Goal: Task Accomplishment & Management: Manage account settings

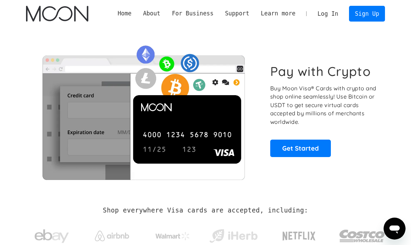
click at [327, 18] on link "Log In" at bounding box center [328, 13] width 32 height 15
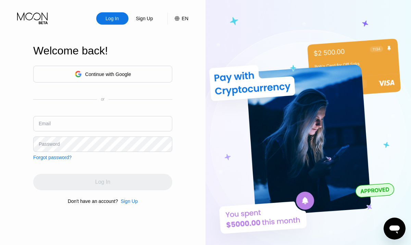
click at [115, 73] on div "Continue with Google" at bounding box center [108, 74] width 46 height 5
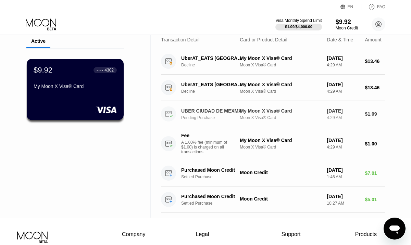
scroll to position [28, 0]
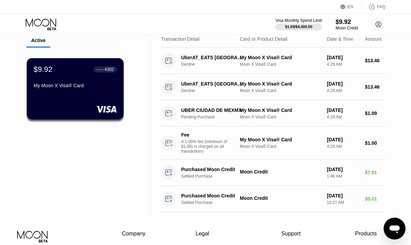
click at [393, 227] on icon "Open messaging window" at bounding box center [394, 230] width 10 height 8
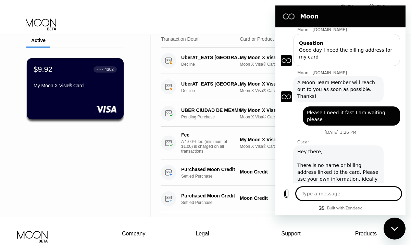
scroll to position [74, 0]
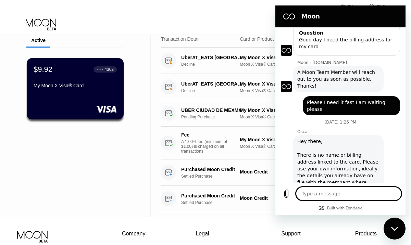
click at [317, 192] on textarea at bounding box center [348, 194] width 105 height 14
type textarea "G"
type textarea "x"
type textarea "Go"
type textarea "x"
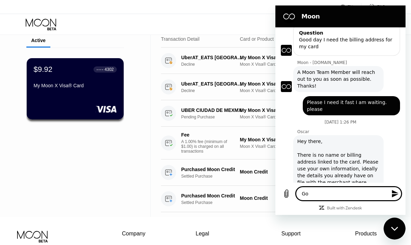
type textarea "Goo"
type textarea "x"
type textarea "Good"
type textarea "x"
type textarea "Good"
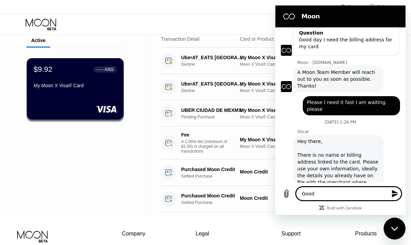
type textarea "x"
type textarea "Good d"
type textarea "x"
type textarea "Good da"
type textarea "x"
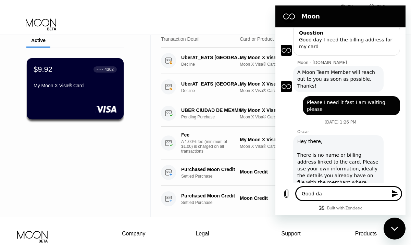
type textarea "Good day"
type textarea "x"
type textarea "Good day"
type textarea "x"
type textarea "Good day i"
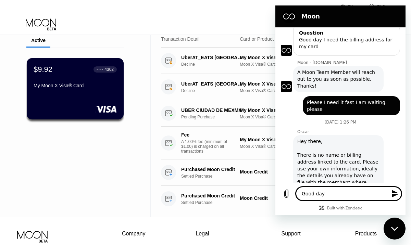
type textarea "x"
type textarea "Good day i"
type textarea "x"
type textarea "Good day i d"
type textarea "x"
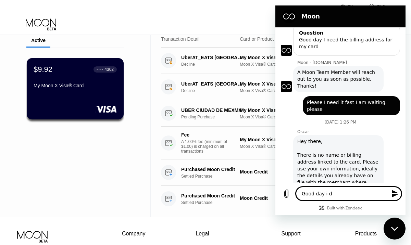
type textarea "Good day i do"
type textarea "x"
type textarea "Good day i don"
type textarea "x"
type textarea "Good day i don,"
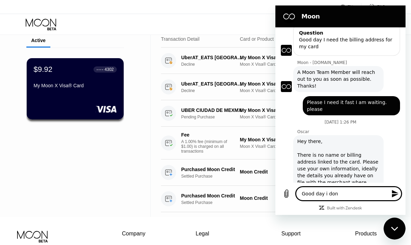
type textarea "x"
type textarea "Good day i don,t"
type textarea "x"
type textarea "Good day i don,t"
type textarea "x"
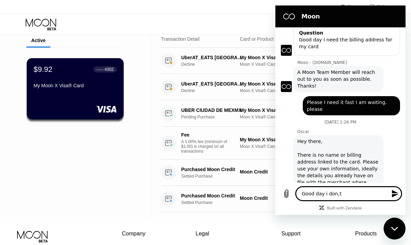
type textarea "Good day i don,t l"
type textarea "x"
type textarea "Good day i don,t li"
type textarea "x"
type textarea "Good day i don,t lik"
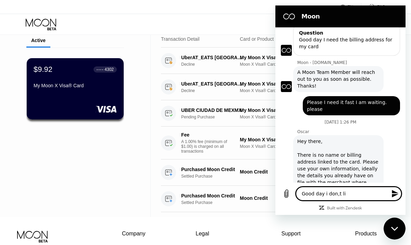
type textarea "x"
type textarea "Good day i don,t like"
type textarea "x"
type textarea "Good day i don,t like"
type textarea "x"
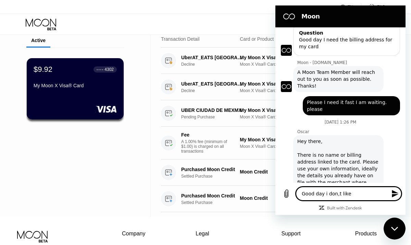
type textarea "Good day i don,t like a"
type textarea "x"
type textarea "Good day i don,t like al"
type textarea "x"
type textarea "Good day i don,t like all"
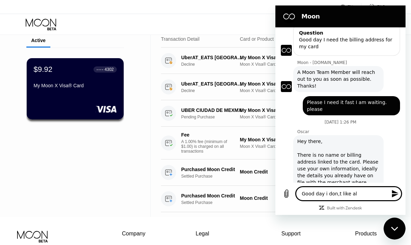
type textarea "x"
type textarea "Good day i don,t like all"
type textarea "x"
type textarea "Good day i don,t like all t"
type textarea "x"
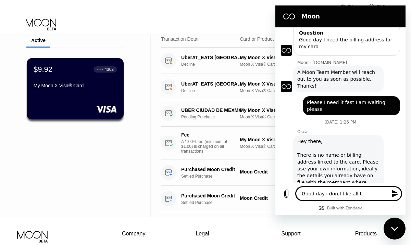
type textarea "Good day i don,t like all th"
type textarea "x"
type textarea "Good day i don,t like all thi"
type textarea "x"
type textarea "Good day i don,t like all this"
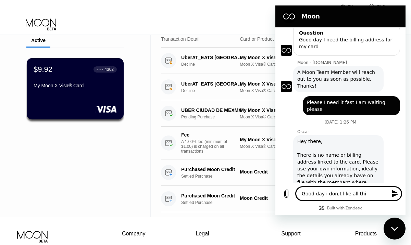
type textarea "x"
type textarea "Good day i don,t like all this"
type textarea "x"
type textarea "Good day i don,t like all this r"
type textarea "x"
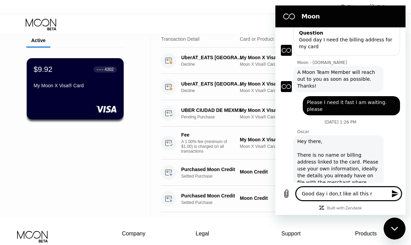
type textarea "Good day i don,t like all this ru"
type textarea "x"
type textarea "Good day i don,t like all this rub"
type textarea "x"
type textarea "Good day i don,t like all this rubb"
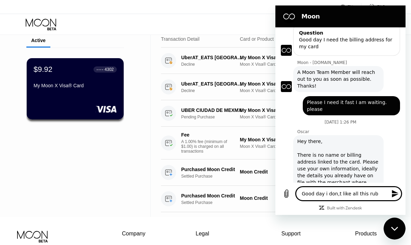
type textarea "x"
type textarea "Good day i don,t like all this rubbi"
type textarea "x"
type textarea "Good day i don,t like all this rubbis"
type textarea "x"
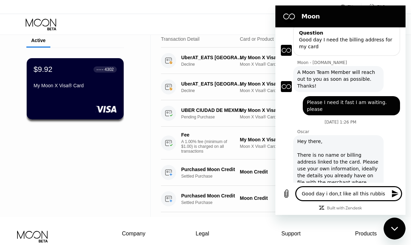
type textarea "Good day i don,t like all this rubbish"
type textarea "x"
type textarea "Good day i don,t like all this rubbish"
type textarea "x"
type textarea "Good day i don,t like all this rubbish i"
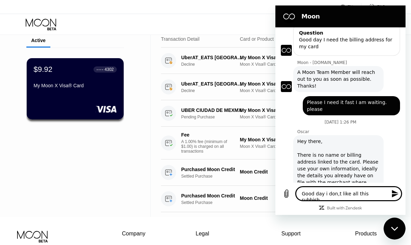
type textarea "x"
type textarea "Good day i don,t like all this rubbish i"
type textarea "x"
type textarea "Good day i don,t like all this rubbish i w"
type textarea "x"
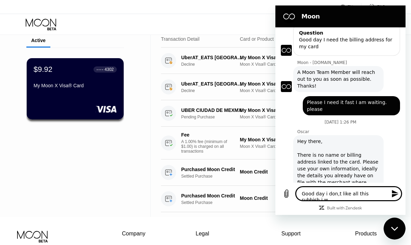
type textarea "Good day i don,t like all this rubbish i wi"
type textarea "x"
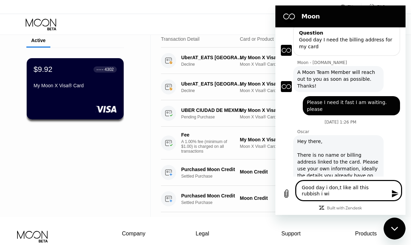
type textarea "Good day i don,t like all this rubbish i wil"
type textarea "x"
type textarea "Good day i don,t like all this rubbish i will"
type textarea "x"
type textarea "Good day i don,t like all this rubbish i will"
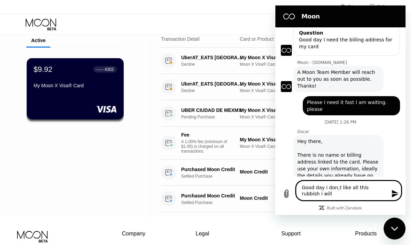
type textarea "x"
type textarea "Good day i don,t like all this rubbish i will a"
type textarea "x"
type textarea "Good day i don,t like all this rubbish i will ad"
type textarea "x"
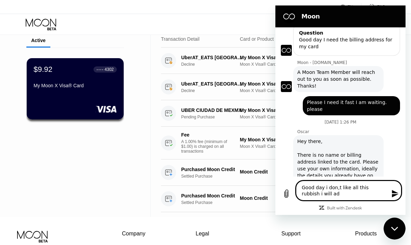
type textarea "Good day i don,t like all this rubbish i will add"
type textarea "x"
type textarea "Good day i don,t like all this rubbish i will add"
type textarea "x"
type textarea "Good day i don,t like all this rubbish i will add a"
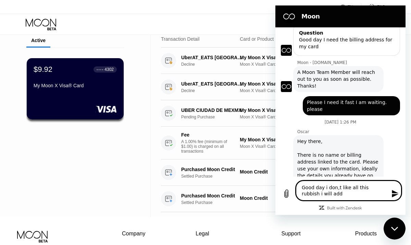
type textarea "x"
type textarea "Good day i don,t like all this rubbish i will add a"
type textarea "x"
type textarea "Good day i don,t like all this rubbish i will add a v"
type textarea "x"
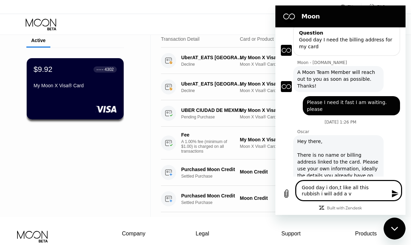
type textarea "Good day i don,t like all this rubbish i will add a"
type textarea "x"
type textarea "Good day i don,t like all this rubbish i will add a c"
type textarea "x"
type textarea "Good day i don,t like all this rubbish i will add a ca"
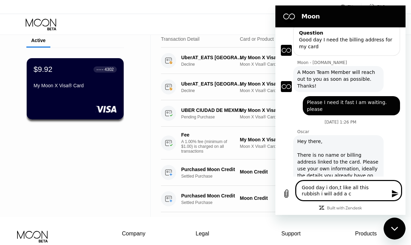
type textarea "x"
type textarea "Good day i don,t like all this rubbish i will add a car"
type textarea "x"
type textarea "Good day i don,t like all this rubbish i will add a card"
type textarea "x"
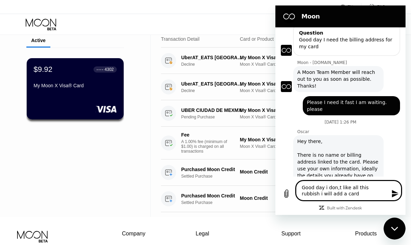
type textarea "Good day i don,t like all this rubbish i will add a card"
type textarea "x"
type textarea "Good day i don,t like all this rubbish i will add a card a"
type textarea "x"
type textarea "Good day i don,t like all this rubbish i will add a card an"
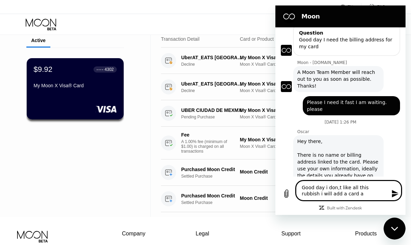
type textarea "x"
type textarea "Good day i don,t like all this rubbish i will add a card and"
type textarea "x"
type textarea "Good day i don,t like all this rubbish i will add a card and"
type textarea "x"
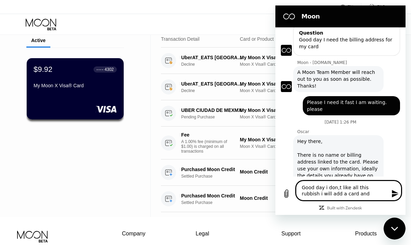
type textarea "Good day i don,t like all this rubbish i will add a card and i"
type textarea "x"
type textarea "Good day i don,t like all this rubbish i will add a card and it"
type textarea "x"
type textarea "Good day i don,t like all this rubbish i will add a card and it"
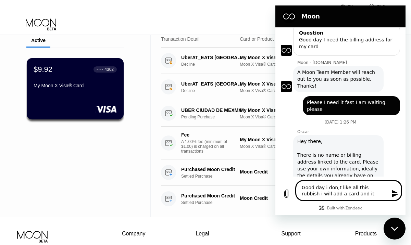
type textarea "x"
type textarea "Good day i don,t like all this rubbish i will add a card and it w"
type textarea "x"
type textarea "Good day i don,t like all this rubbish i will add a card and it wi"
type textarea "x"
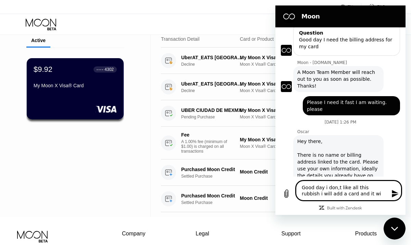
type textarea "Good day i don,t like all this rubbish i will add a card and it wil"
type textarea "x"
type textarea "Good day i don,t like all this rubbish i will add a card and it will"
type textarea "x"
type textarea "Good day i don,t like all this rubbish i will add a card and it will"
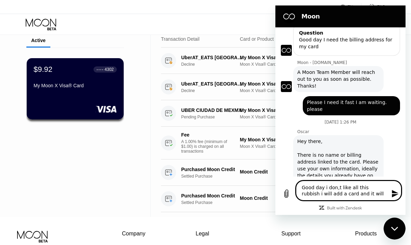
type textarea "x"
type textarea "Good day i don,t like all this rubbish i will add a card and it will d"
type textarea "x"
type textarea "Good day i don,t like all this rubbish i will add a card and it will de"
type textarea "x"
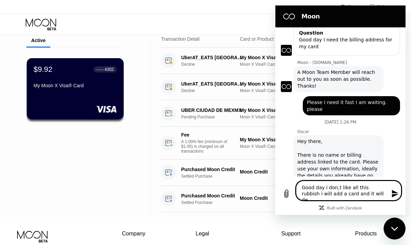
type textarea "Good day i don,t like all this rubbish i will add a card and it will dec"
type textarea "x"
type textarea "Good day i don,t like all this rubbish i will add a card and it will decl"
type textarea "x"
type textarea "Good day i don,t like all this rubbish i will add a card and it will decli"
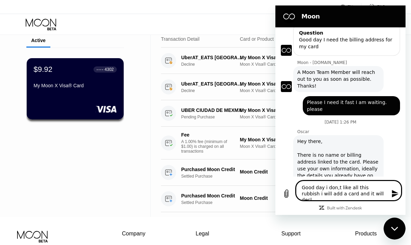
type textarea "x"
type textarea "Good day i don,t like all this rubbish i will add a card and it will declin"
type textarea "x"
type textarea "Good day i don,t like all this rubbish i will add a card and it will decline"
type textarea "x"
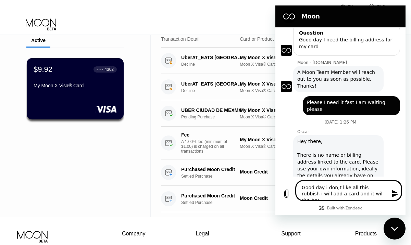
type textarea "Good day i don,t like all this rubbish i will add a card and it will decline"
type textarea "x"
type textarea "Good day i don,t like all this rubbish i will add a card and it will decline a"
type textarea "x"
type textarea "Good day i don,t like all this rubbish i will add a card and it will decline an"
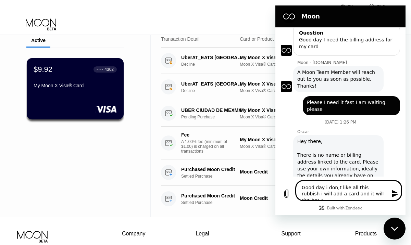
type textarea "x"
type textarea "Good day i don,t like all this rubbish i will add a card and it will decline and"
type textarea "x"
type textarea "Good day i don,t like all this rubbish i will add a card and it will decline and"
type textarea "x"
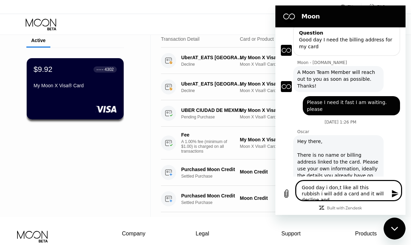
type textarea "Good day i don,t like all this rubbish i will add a card and it will decline an…"
type textarea "x"
type textarea "Good day i don,t like all this rubbish i will add a card and it will decline an…"
type textarea "x"
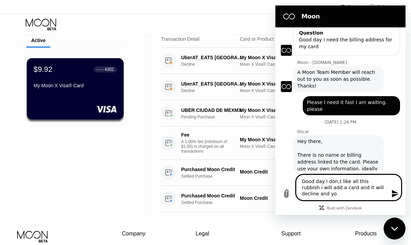
type textarea "Good day i don,t like all this rubbish i will add a card and it will decline an…"
type textarea "x"
type textarea "Good day i don,t like all this rubbish i will add a card and it will decline an…"
type textarea "x"
type textarea "Good day i don,t like all this rubbish i will add a card and it will decline an…"
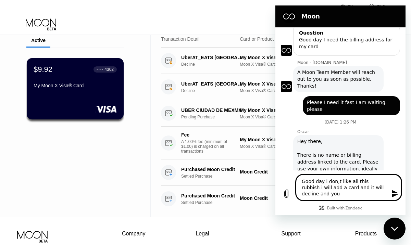
type textarea "x"
type textarea "Good day i don,t like all this rubbish i will add a card and it will decline an…"
type textarea "x"
type textarea "Good day i don,t like all this rubbish i will add a card and it will decline an…"
type textarea "x"
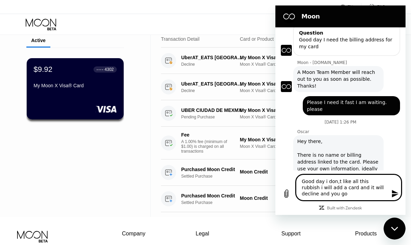
type textarea "Good day i don,t like all this rubbish i will add a card and it will decline an…"
type textarea "x"
type textarea "Good day i don,t like all this rubbish i will add a card and it will decline an…"
type textarea "x"
type textarea "Good day i don,t like all this rubbish i will add a card and it will decline an…"
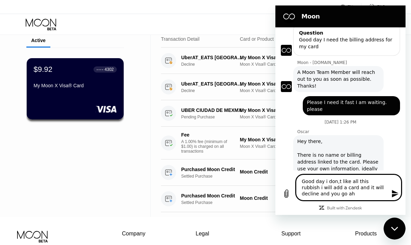
type textarea "x"
type textarea "Good day i don,t like all this rubbish i will add a card and it will decline an…"
type textarea "x"
type textarea "Good day i don,t like all this rubbish i will add a card and it will decline an…"
type textarea "x"
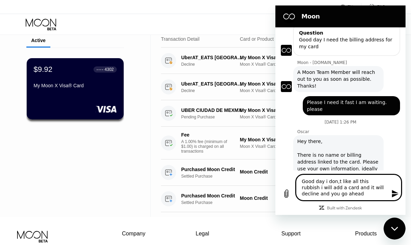
type textarea "Good day i don,t like all this rubbish i will add a card and it will decline an…"
type textarea "x"
type textarea "Good day i don,t like all this rubbish i will add a card and it will decline an…"
type textarea "x"
type textarea "Good day i don,t like all this rubbish i will add a card and it will decline an…"
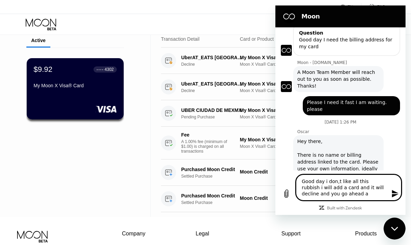
type textarea "x"
type textarea "Good day i don,t like all this rubbish i will add a card and it will decline an…"
type textarea "x"
type textarea "Good day i don,t like all this rubbish i will add a card and it will decline an…"
type textarea "x"
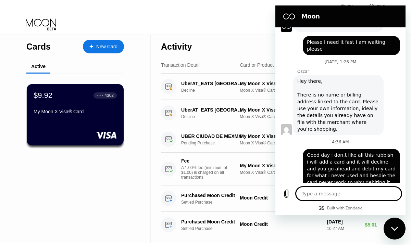
scroll to position [0, 0]
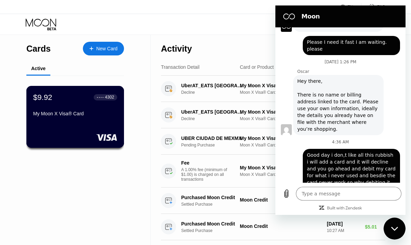
click at [100, 96] on div "● ● ● ● 4302" at bounding box center [105, 97] width 17 height 5
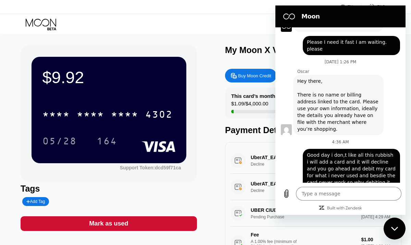
scroll to position [3, 0]
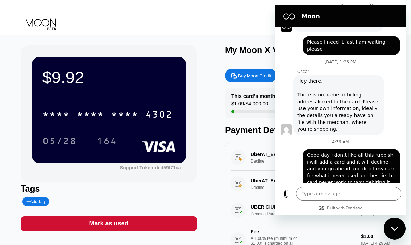
click at [359, 21] on div "Moon" at bounding box center [338, 17] width 119 height 14
click at [394, 227] on icon "Close messaging window" at bounding box center [394, 229] width 7 height 4
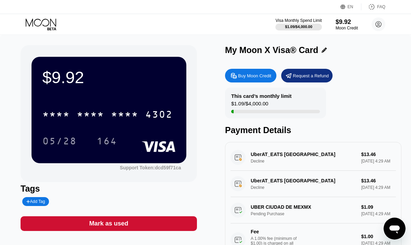
scroll to position [9, 0]
click at [356, 151] on div "UberAT_EATS [GEOGRAPHIC_DATA] NL Decline $13.46 [DATE] 4:29 AM" at bounding box center [312, 157] width 165 height 26
click at [251, 104] on div "$1.09 / $4,000.00" at bounding box center [249, 105] width 37 height 9
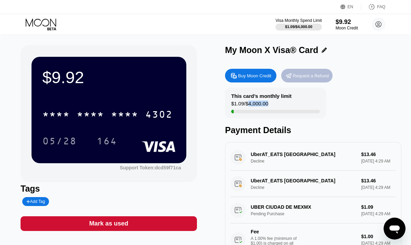
click at [304, 76] on div "Request a Refund" at bounding box center [311, 76] width 36 height 6
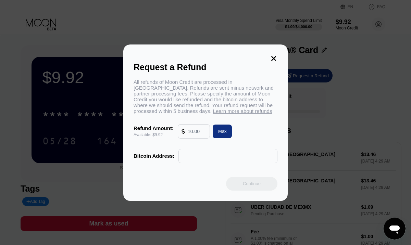
click at [202, 131] on input "text" at bounding box center [197, 132] width 18 height 14
click at [274, 59] on icon at bounding box center [273, 58] width 5 height 5
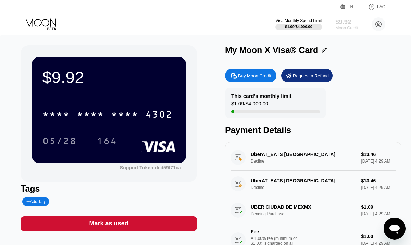
click at [342, 22] on div "$9.92" at bounding box center [346, 21] width 23 height 7
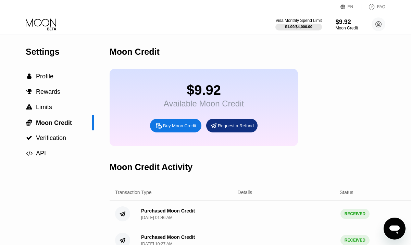
click at [181, 124] on div "Buy Moon Credit" at bounding box center [179, 126] width 33 height 6
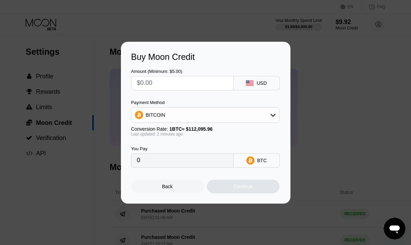
click at [195, 79] on input "text" at bounding box center [182, 83] width 91 height 14
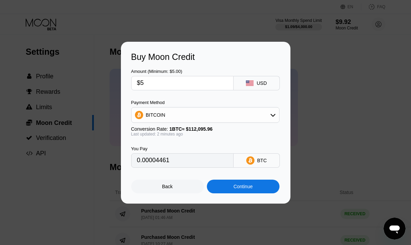
click at [327, 71] on div "Buy Moon Credit Amount (Minimum: $5.00) $5 USD Payment Method BITCOIN Conversio…" at bounding box center [205, 123] width 411 height 162
click at [168, 187] on div "Back" at bounding box center [167, 186] width 11 height 5
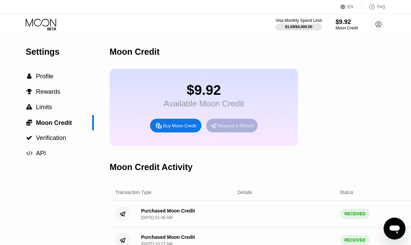
click at [227, 129] on div "Request a Refund" at bounding box center [236, 126] width 36 height 6
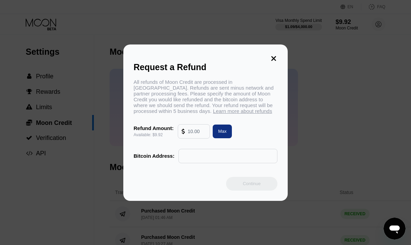
click at [202, 133] on input "text" at bounding box center [197, 132] width 18 height 14
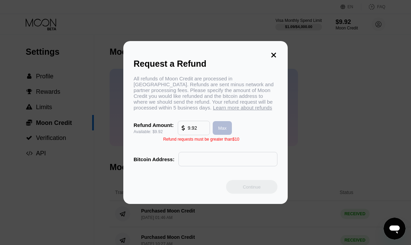
click at [222, 131] on div "Max" at bounding box center [222, 128] width 9 height 6
click at [196, 162] on input "text" at bounding box center [227, 159] width 91 height 14
paste input "[EMAIL_ADDRESS][DOMAIN_NAME]"
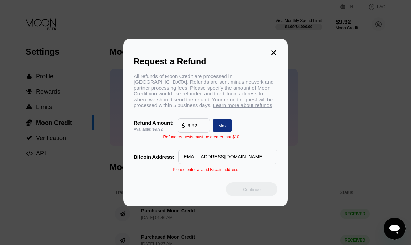
drag, startPoint x: 244, startPoint y: 158, endPoint x: 159, endPoint y: 159, distance: 84.6
click at [159, 159] on div "Bitcoin Address: [EMAIL_ADDRESS][DOMAIN_NAME]" at bounding box center [206, 157] width 144 height 14
click at [272, 52] on icon at bounding box center [274, 53] width 8 height 8
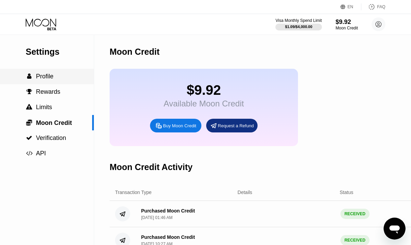
click at [41, 76] on span "Profile" at bounding box center [44, 76] width 17 height 7
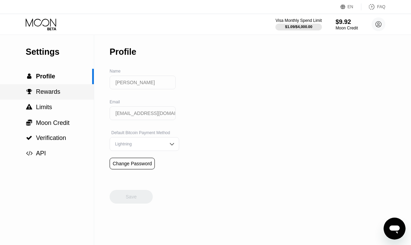
click at [66, 90] on div " Rewards" at bounding box center [47, 91] width 94 height 7
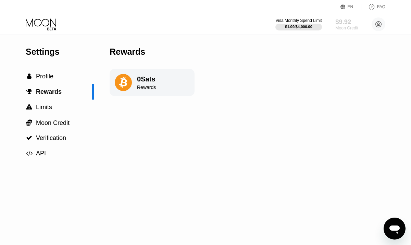
click at [343, 26] on div "Moon Credit" at bounding box center [346, 28] width 23 height 5
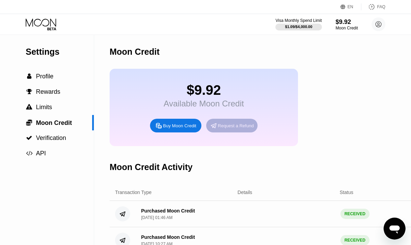
click at [233, 128] on div "Request a Refund" at bounding box center [236, 126] width 36 height 6
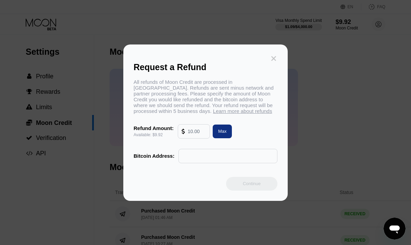
click at [275, 57] on icon at bounding box center [274, 59] width 8 height 8
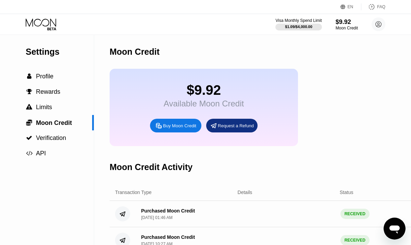
click at [393, 222] on div "Open messaging window" at bounding box center [394, 228] width 21 height 21
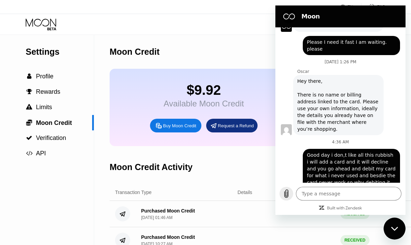
click at [288, 190] on icon "Upload file" at bounding box center [286, 194] width 8 height 8
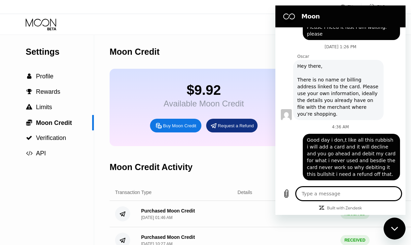
scroll to position [146, 0]
